Goal: Task Accomplishment & Management: Use online tool/utility

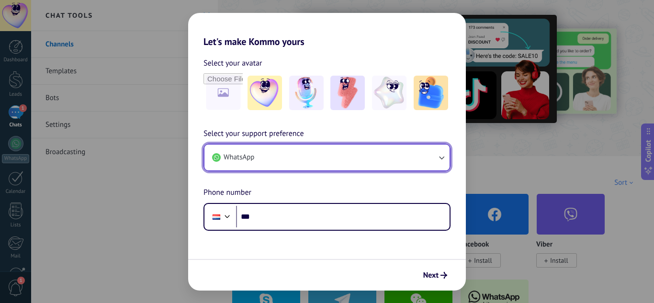
click at [333, 163] on button "WhatsApp" at bounding box center [326, 157] width 245 height 26
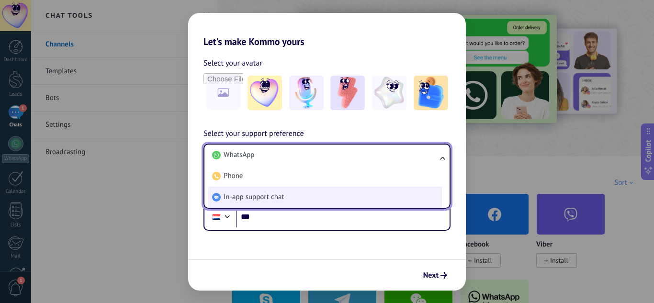
click at [294, 199] on li "In-app support chat" at bounding box center [324, 197] width 233 height 21
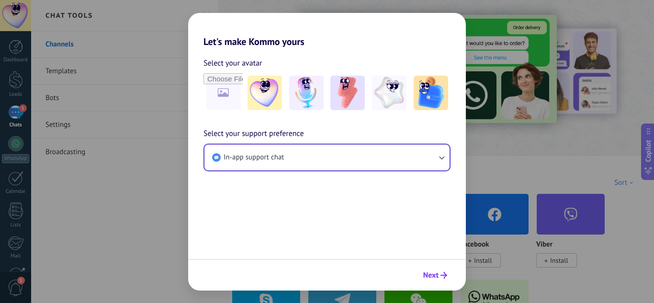
click at [432, 278] on span "Next" at bounding box center [430, 275] width 15 height 7
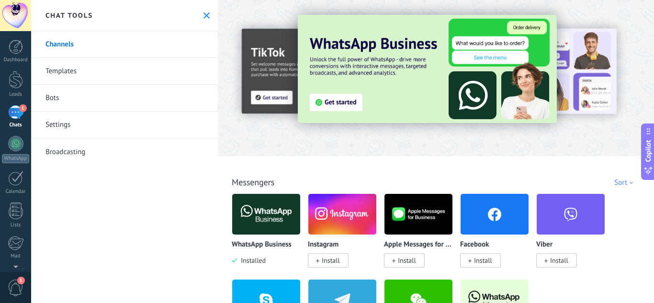
click at [203, 15] on icon at bounding box center [206, 15] width 6 height 6
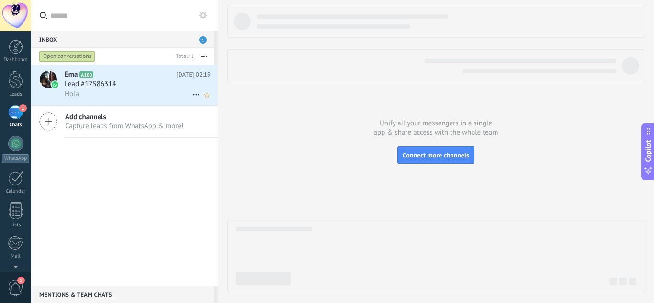
click at [172, 100] on div "Ema A100 Today 02:19 Lead #12586314 Hola" at bounding box center [141, 85] width 153 height 40
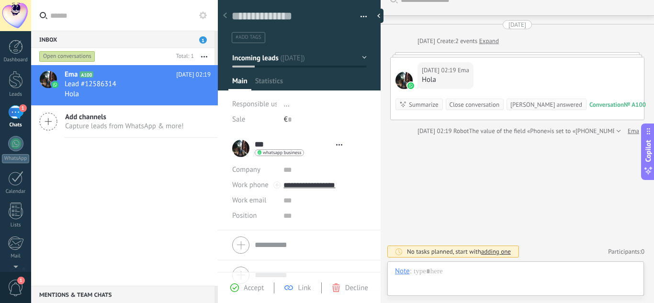
scroll to position [14, 0]
click at [403, 273] on div "Note" at bounding box center [402, 270] width 15 height 9
click at [404, 221] on div "Chat" at bounding box center [404, 222] width 33 height 16
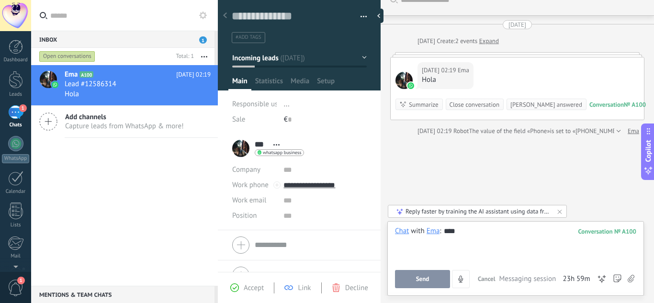
click at [425, 281] on span "Send" at bounding box center [422, 279] width 13 height 7
click at [380, 18] on div at bounding box center [381, 16] width 14 height 14
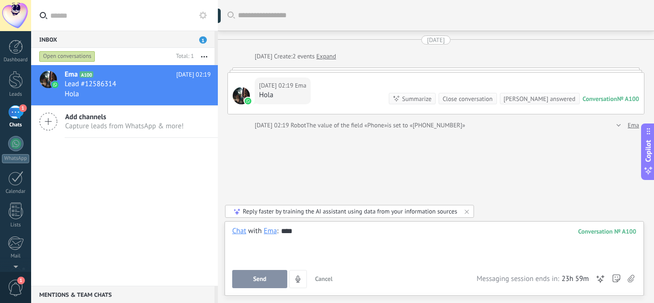
scroll to position [0, 0]
click at [310, 232] on div "****" at bounding box center [434, 244] width 404 height 36
click at [264, 276] on span "Send" at bounding box center [259, 279] width 13 height 7
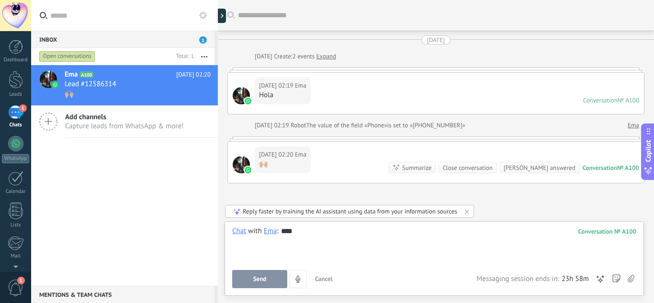
scroll to position [47, 0]
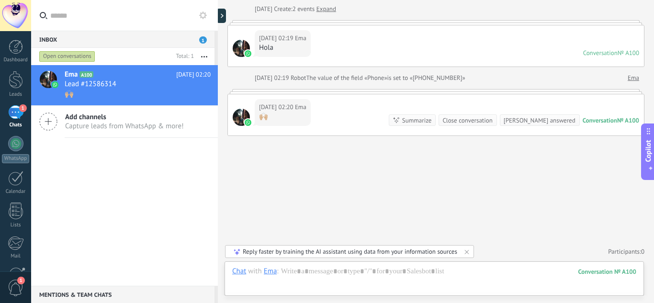
click at [203, 15] on icon at bounding box center [203, 15] width 8 height 8
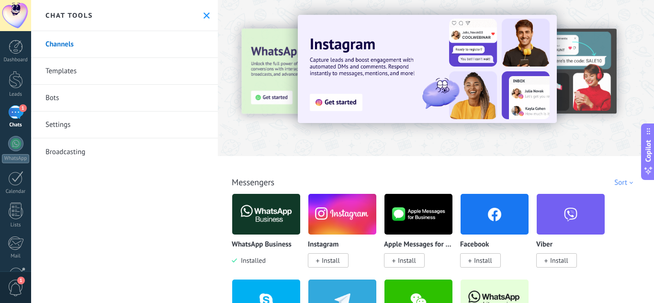
click at [269, 216] on img at bounding box center [266, 214] width 68 height 46
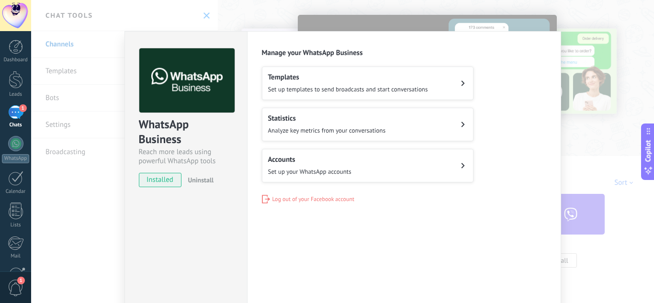
click at [304, 166] on div "Accounts Set up your WhatsApp accounts" at bounding box center [309, 165] width 83 height 21
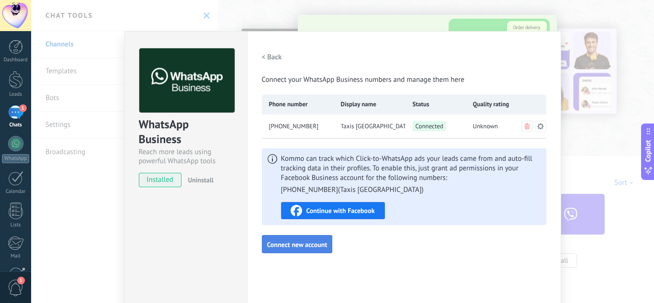
click at [310, 245] on span "Connect new account" at bounding box center [297, 244] width 60 height 7
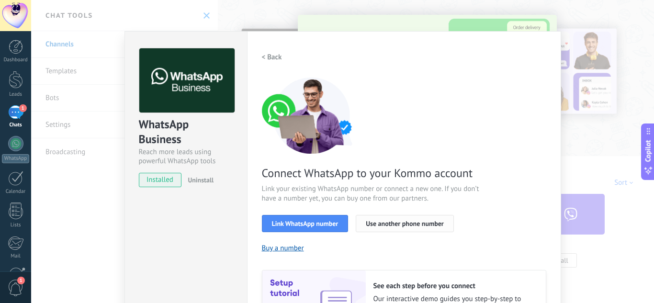
click at [380, 222] on span "Use another phone number" at bounding box center [405, 223] width 78 height 7
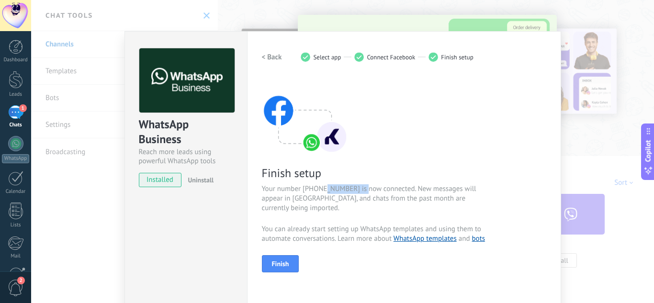
drag, startPoint x: 319, startPoint y: 191, endPoint x: 364, endPoint y: 191, distance: 44.5
click at [364, 191] on span "Your number [PHONE_NUMBER] is now connected. New messages will appear in [GEOGR…" at bounding box center [376, 198] width 228 height 29
copy span "[PHONE_NUMBER]"
click at [282, 268] on button "Finish" at bounding box center [280, 263] width 37 height 17
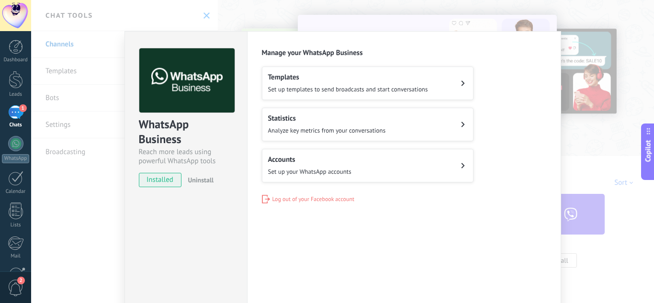
click at [591, 139] on div "WhatsApp Business Reach more leads using powerful WhatsApp tools installed Unin…" at bounding box center [342, 151] width 622 height 303
